Goal: Navigation & Orientation: Find specific page/section

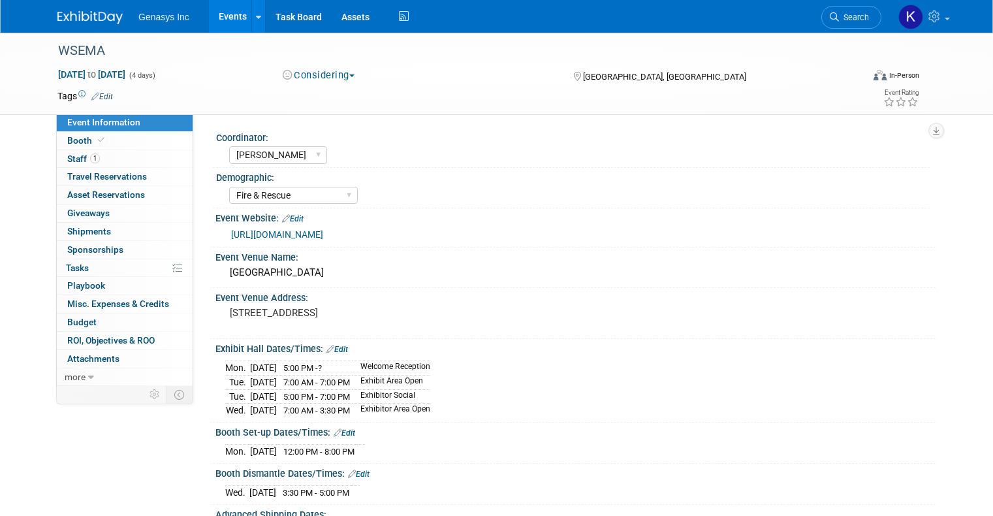
select select "[PERSON_NAME]"
select select "Fire & Rescue"
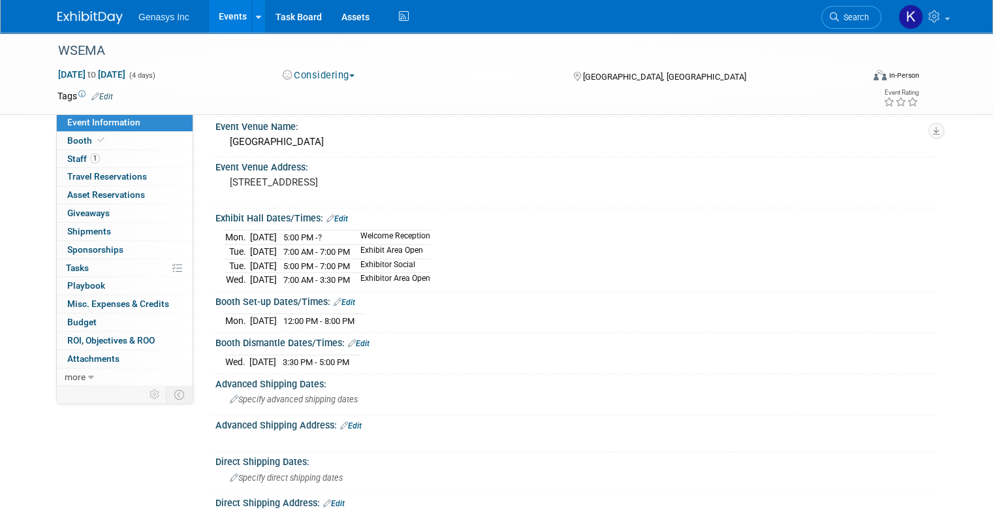
click at [211, 25] on link "Events" at bounding box center [233, 16] width 48 height 33
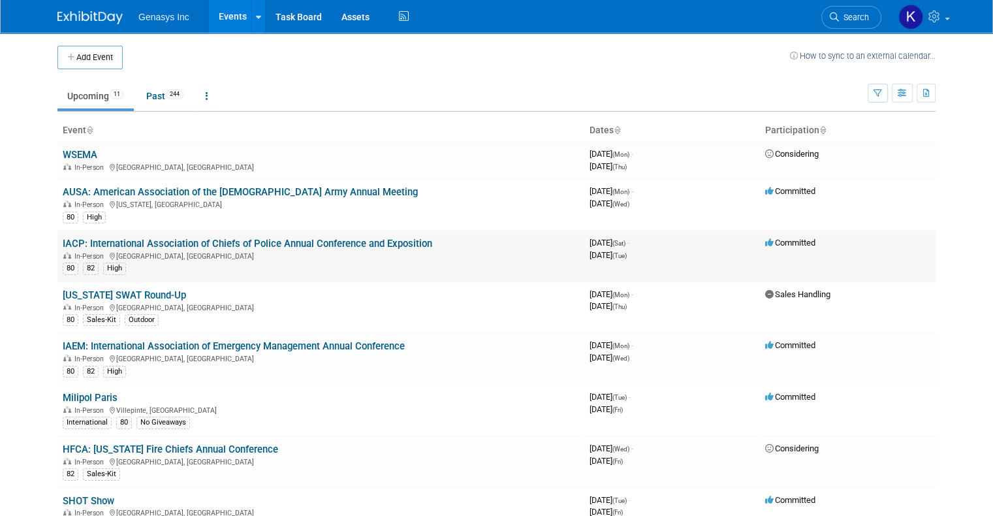
click at [72, 240] on link "IACP: International Association of Chiefs of Police Annual Conference and Expos…" at bounding box center [248, 244] width 370 height 12
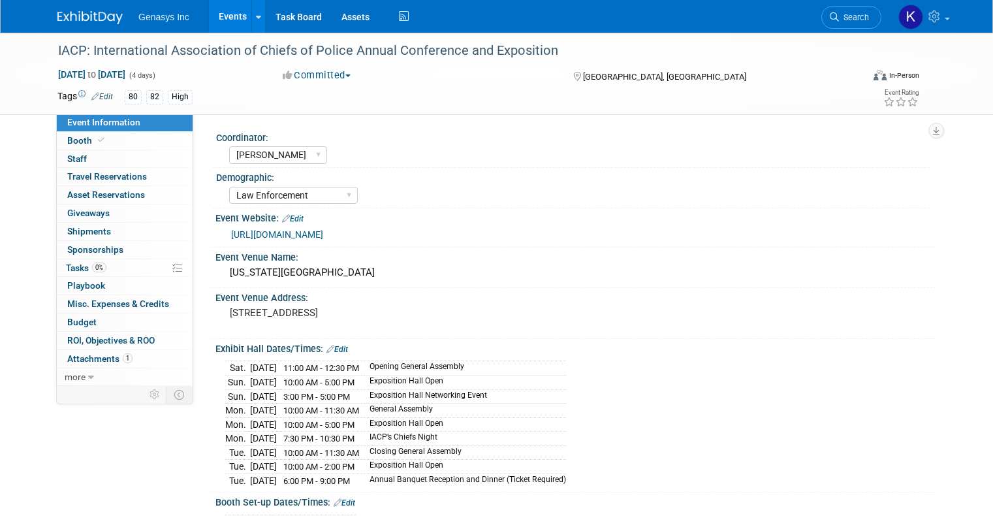
select select "[PERSON_NAME]"
select select "Law Enforcement"
select select "No"
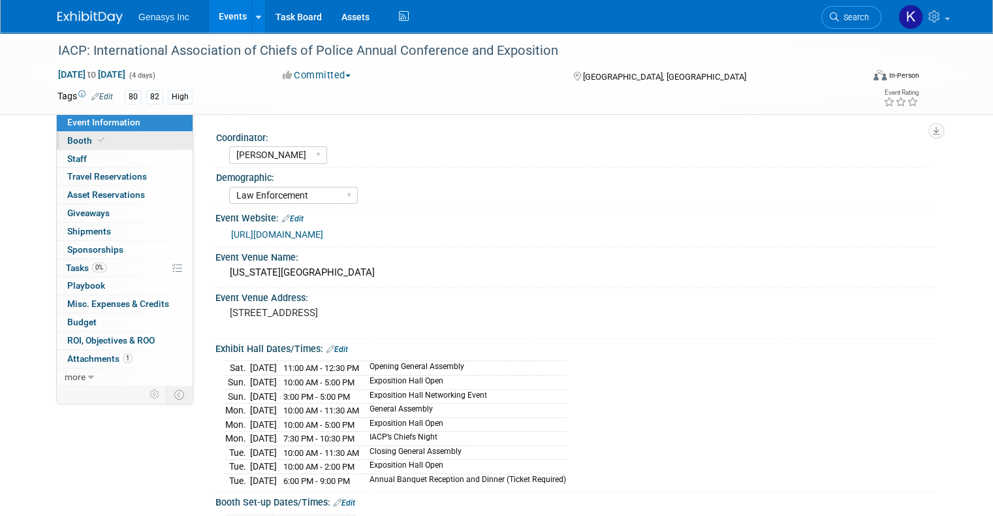
click at [95, 141] on span at bounding box center [101, 140] width 12 height 10
